Goal: Task Accomplishment & Management: Use online tool/utility

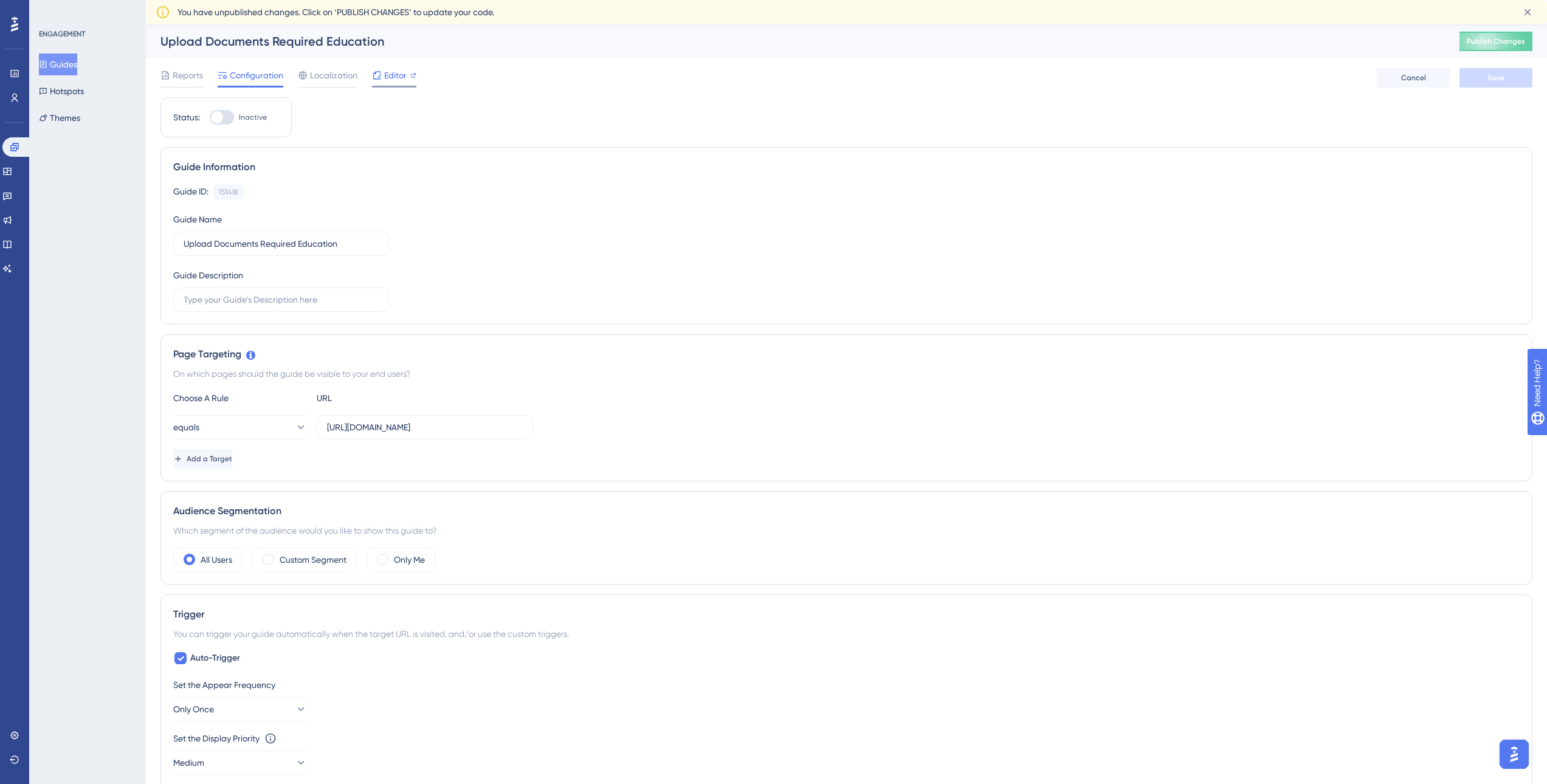
click at [394, 80] on span "Editor" at bounding box center [395, 75] width 22 height 15
click at [56, 64] on button "Guides" at bounding box center [58, 64] width 38 height 22
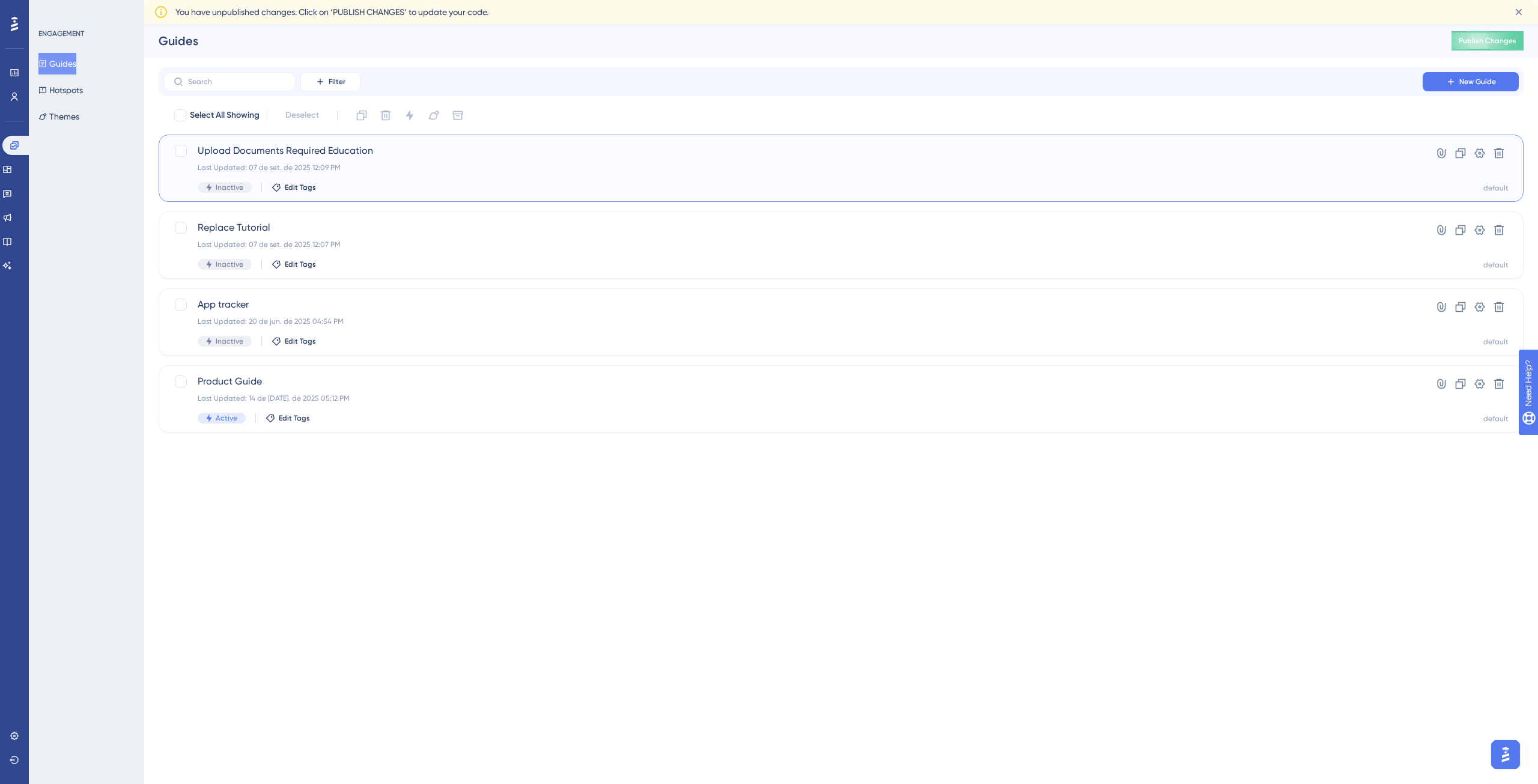
click at [351, 151] on span "Upload Documents Required Education" at bounding box center [793, 150] width 1191 height 14
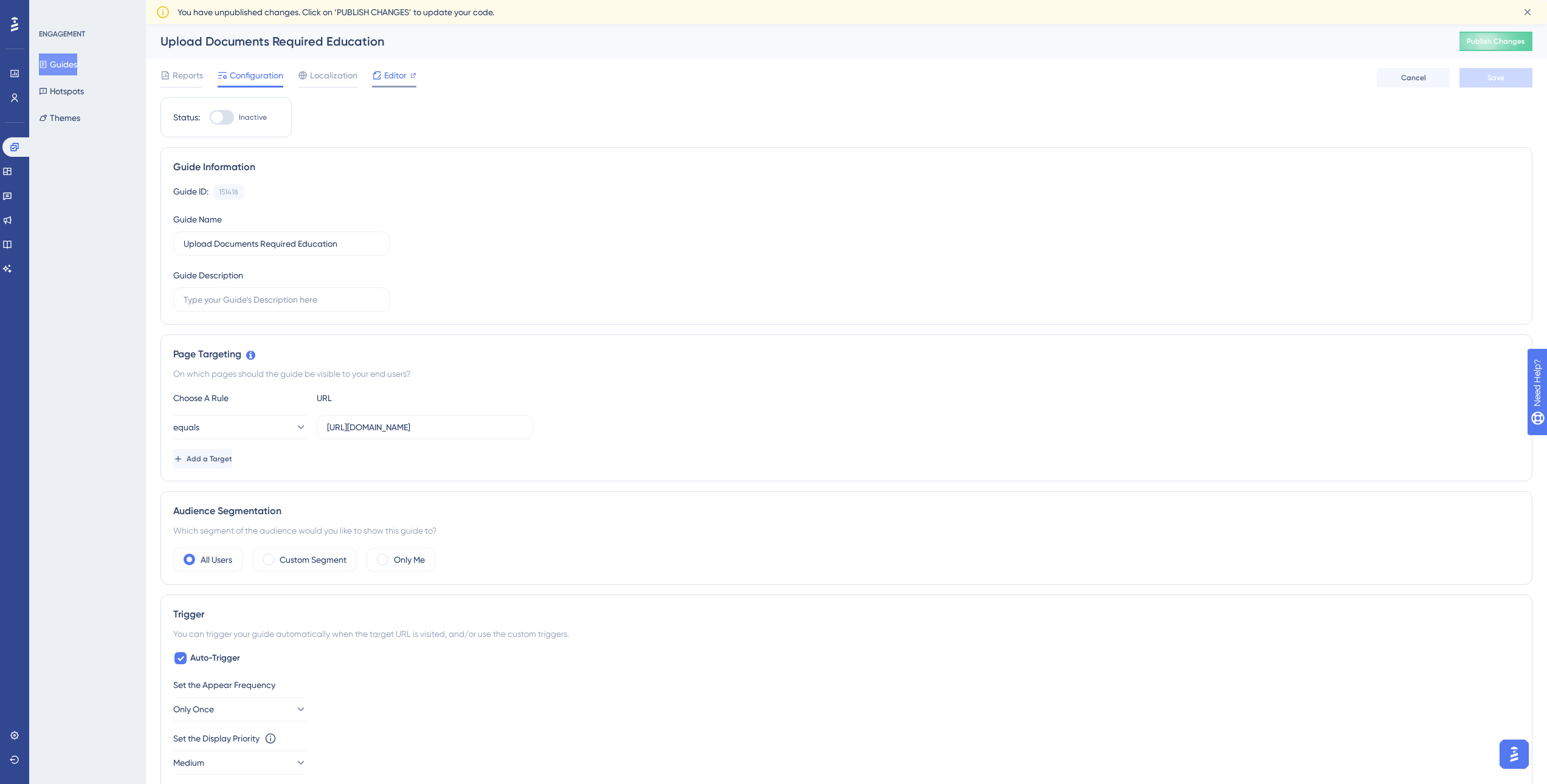
click at [402, 77] on span "Editor" at bounding box center [395, 75] width 22 height 15
click at [71, 64] on button "Guides" at bounding box center [58, 64] width 38 height 22
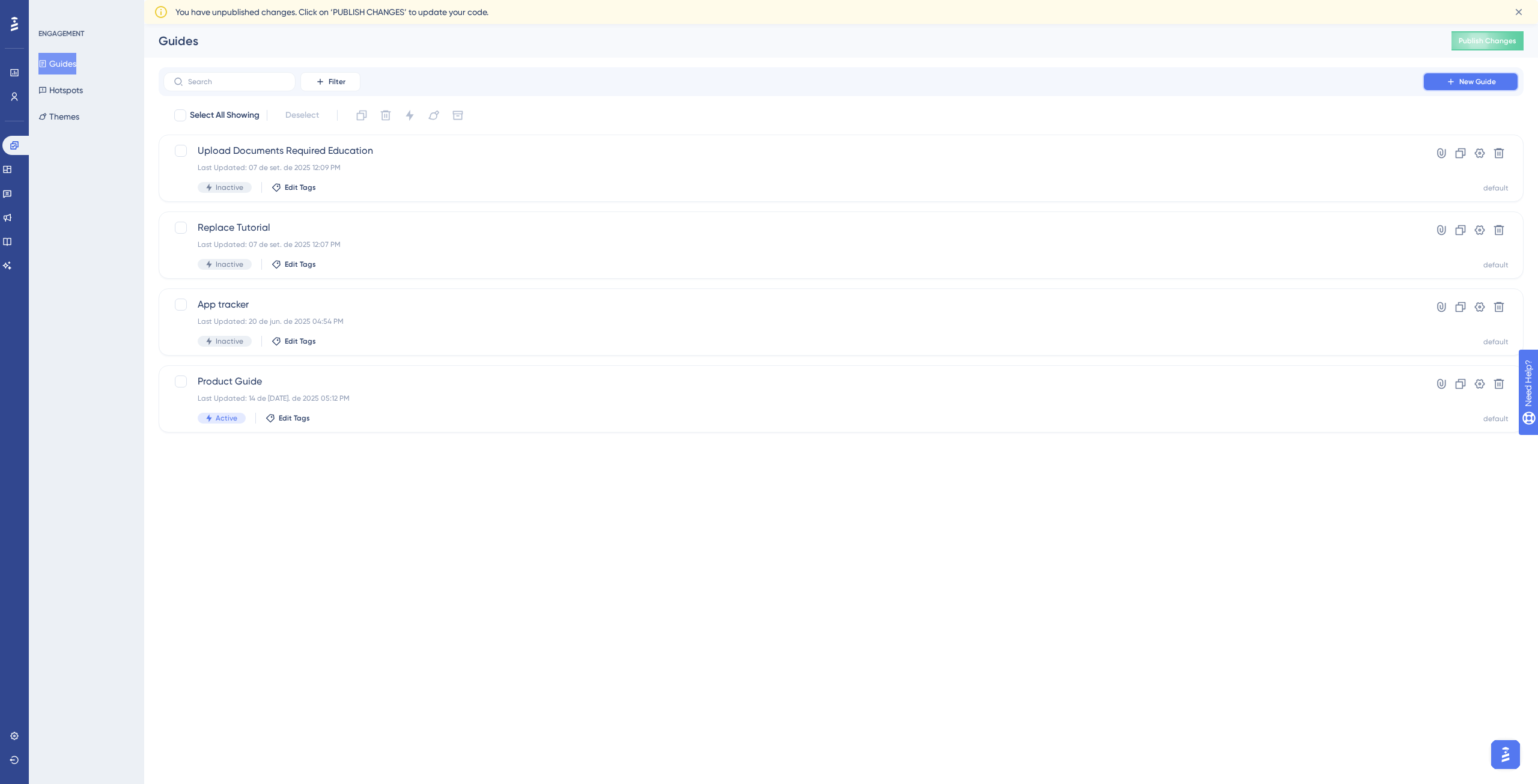
click at [1477, 84] on span "New Guide" at bounding box center [1478, 81] width 36 height 10
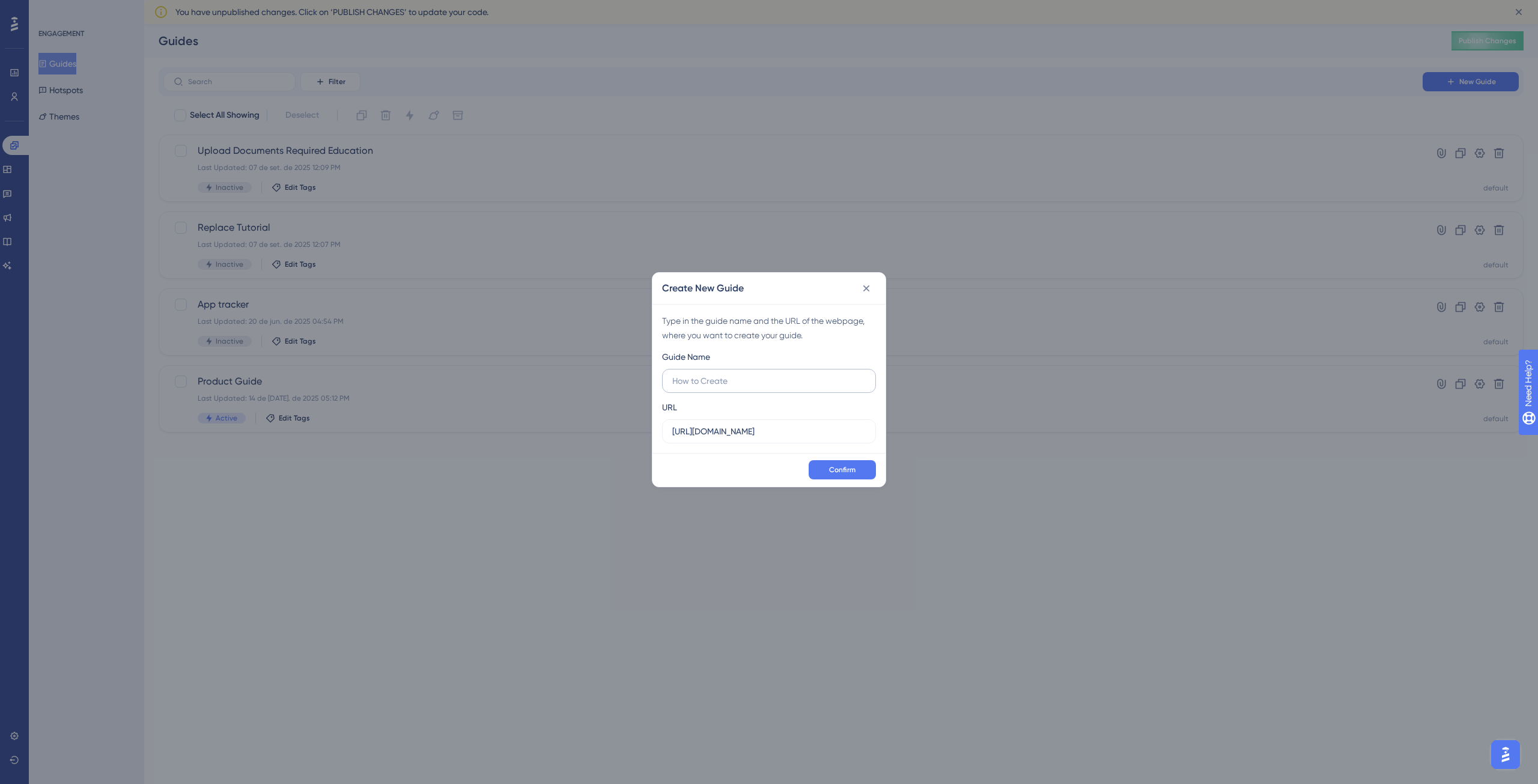
click at [739, 381] on input "text" at bounding box center [769, 381] width 193 height 13
type input "Upload Documents Tutorial"
drag, startPoint x: 783, startPoint y: 432, endPoint x: 660, endPoint y: 425, distance: 123.2
click at [660, 425] on div "Type in the guide name and the URL of the webpage, where you want to create you…" at bounding box center [768, 378] width 233 height 149
click at [783, 430] on input "https://app.capec.io" at bounding box center [769, 431] width 193 height 13
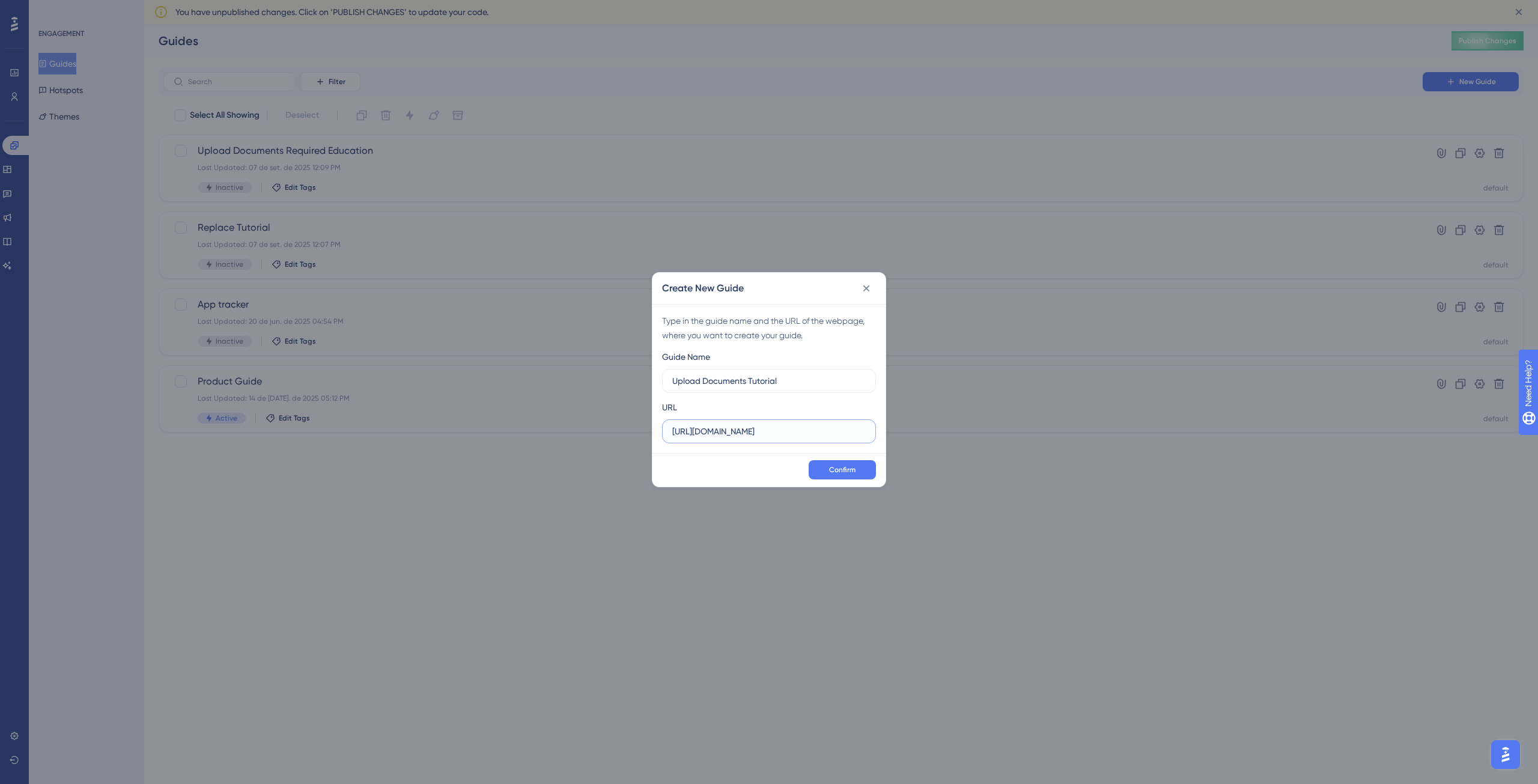
type input "https://app.capec.io/"
click at [780, 434] on input "https://app.capec.io/" at bounding box center [769, 431] width 193 height 13
click at [872, 286] on button at bounding box center [866, 288] width 19 height 19
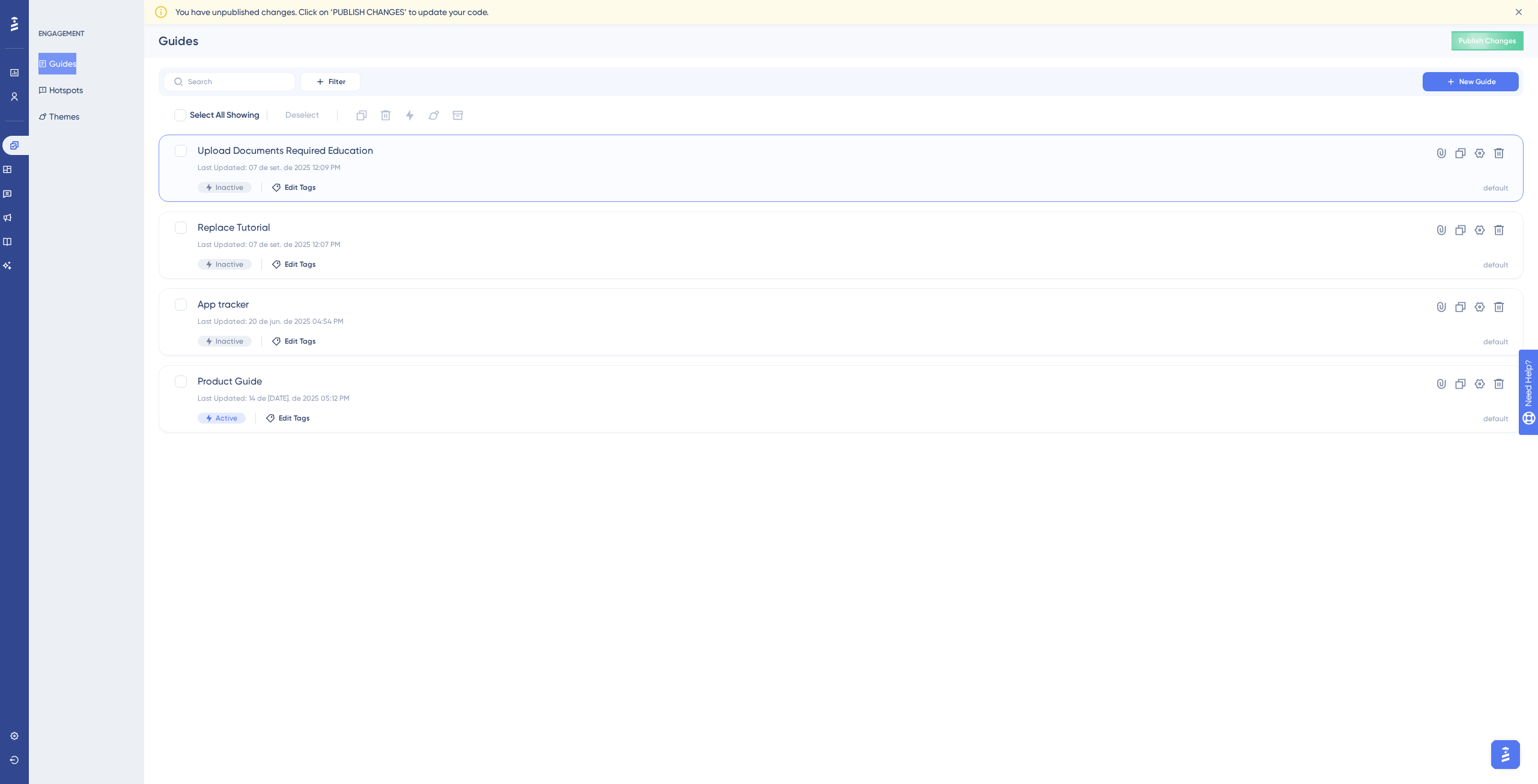
click at [309, 158] on div "Upload Documents Required Education Last Updated: 07 de set. de 2025 12:09 PM I…" at bounding box center [793, 168] width 1191 height 49
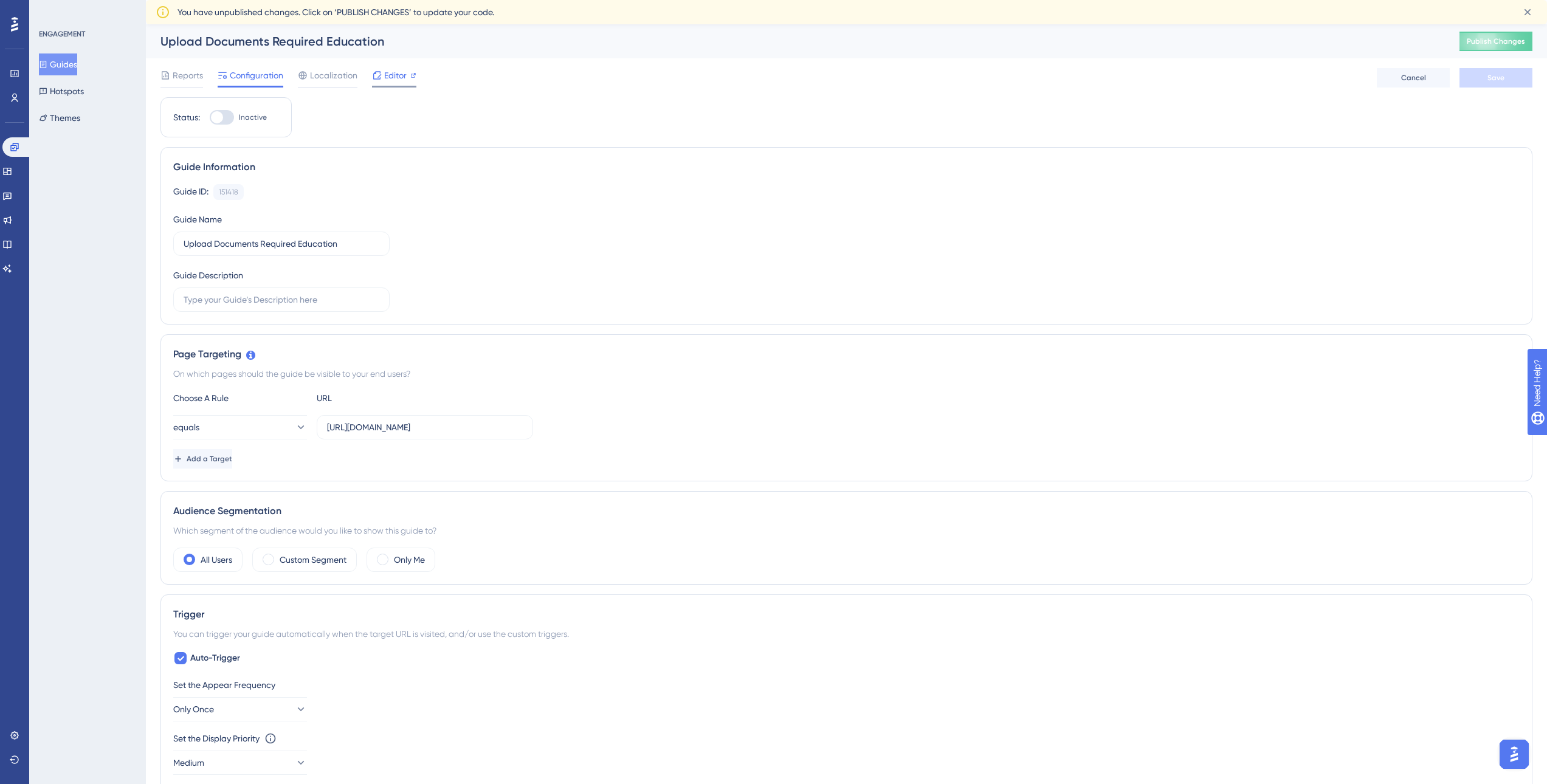
click at [382, 72] on div "Editor" at bounding box center [394, 75] width 45 height 15
